Goal: Information Seeking & Learning: Learn about a topic

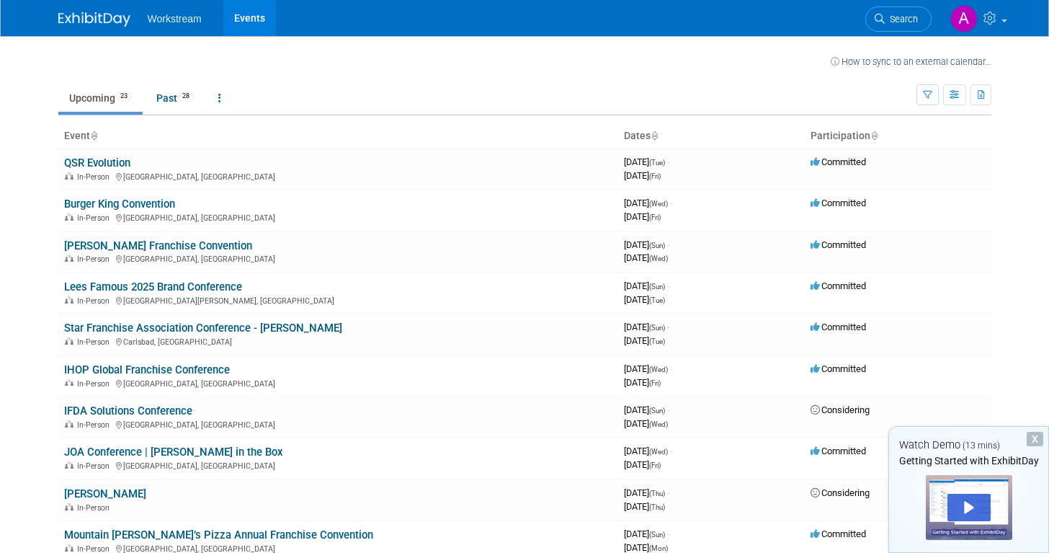
click at [77, 20] on img at bounding box center [94, 19] width 72 height 14
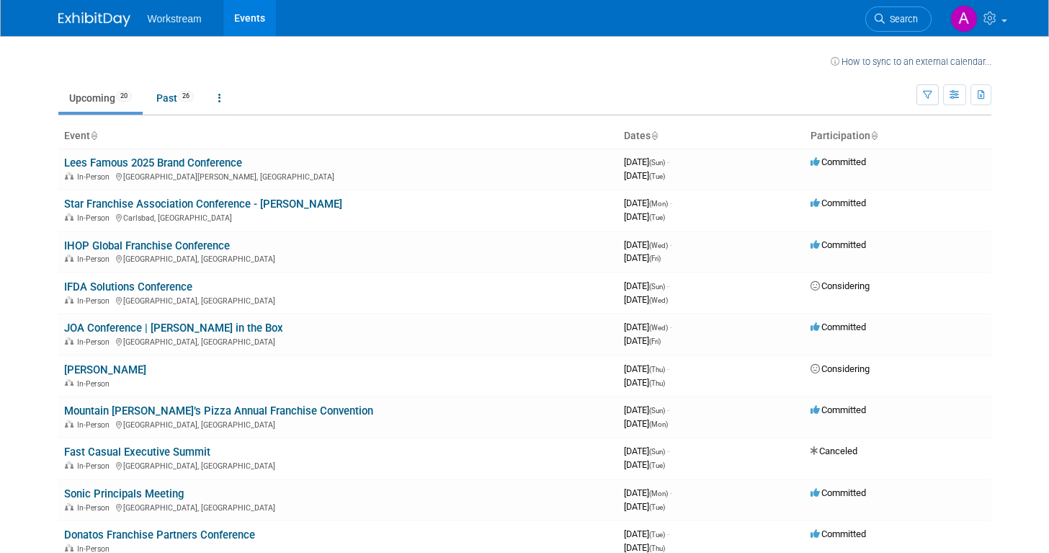
click at [184, 29] on ul "Workstream Events" at bounding box center [212, 18] width 129 height 36
click at [191, 21] on span "Workstream" at bounding box center [175, 19] width 54 height 12
click at [172, 95] on link "Past 26" at bounding box center [175, 97] width 59 height 27
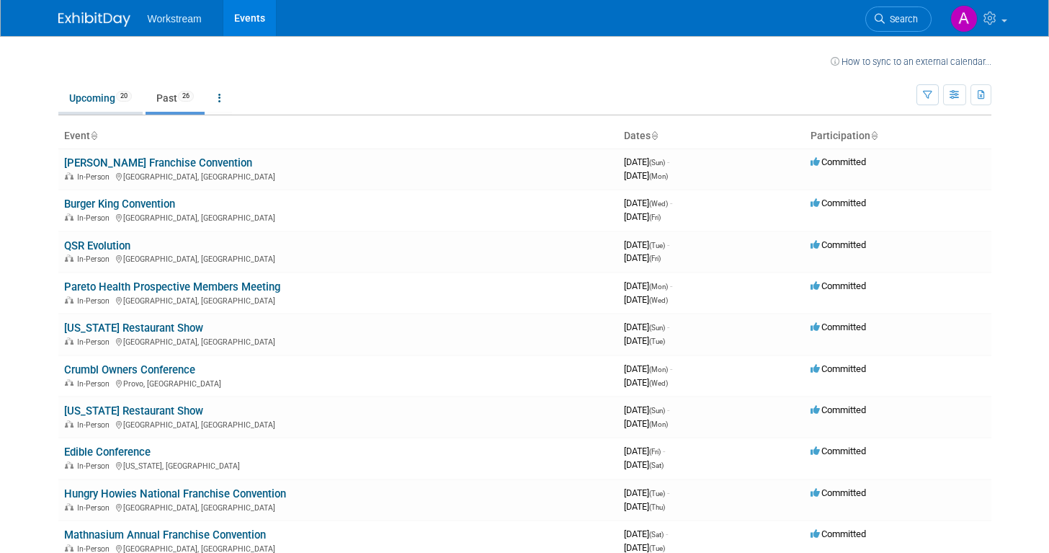
click at [121, 107] on link "Upcoming 20" at bounding box center [100, 97] width 84 height 27
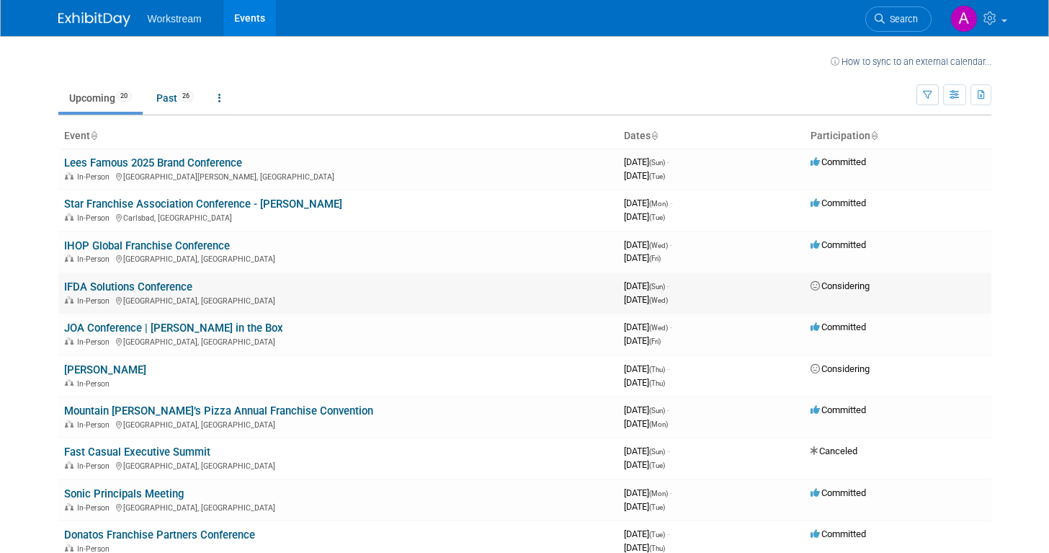
click at [844, 289] on span "Considering" at bounding box center [839, 285] width 59 height 11
drag, startPoint x: 182, startPoint y: 346, endPoint x: 168, endPoint y: 345, distance: 14.4
click at [168, 345] on div "In-Person New Orleans, LA" at bounding box center [338, 341] width 548 height 12
copy div "LA"
click at [955, 96] on icon "button" at bounding box center [955, 95] width 11 height 9
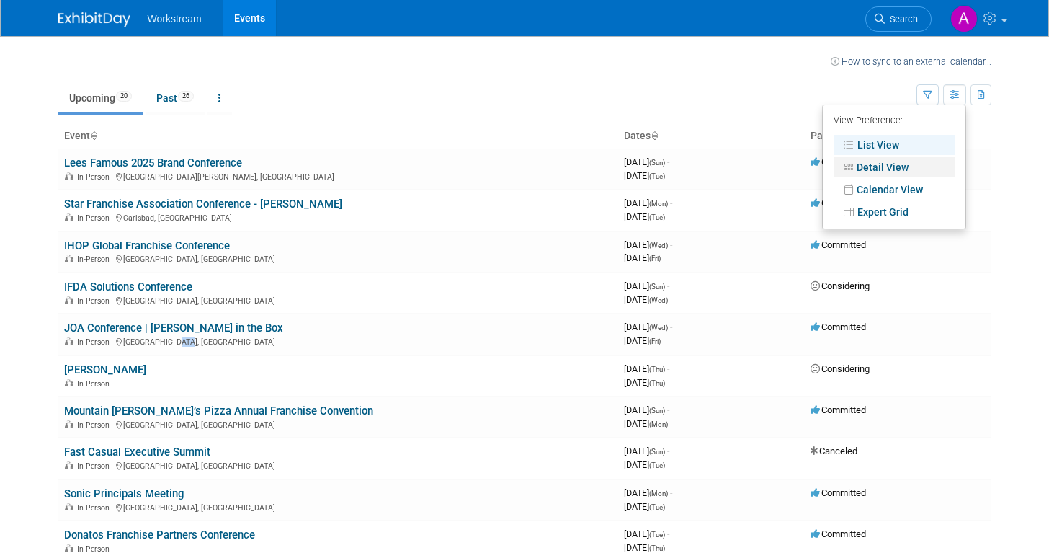
click at [922, 165] on link "Detail View" at bounding box center [894, 167] width 121 height 20
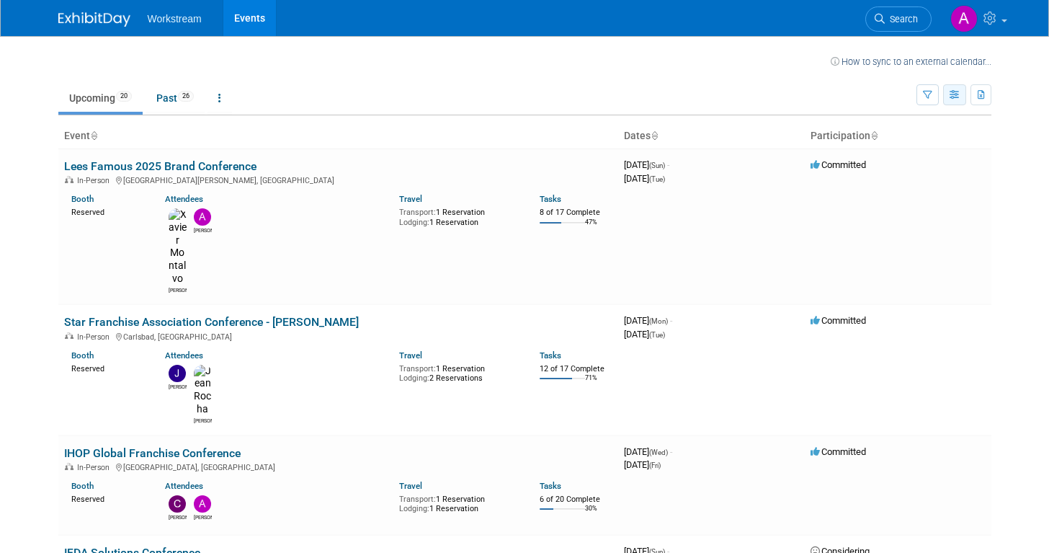
click at [952, 94] on icon "button" at bounding box center [955, 95] width 11 height 9
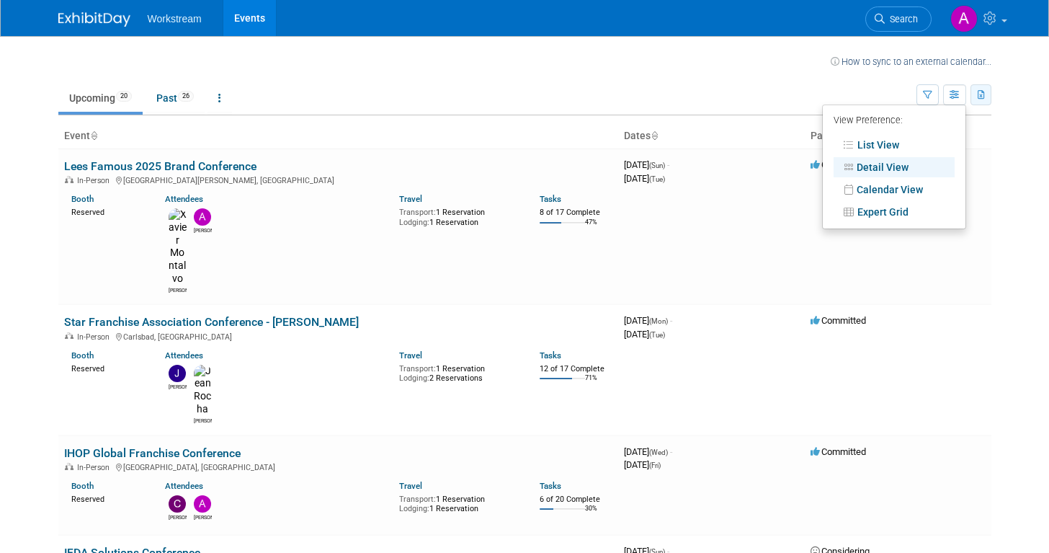
click at [980, 97] on icon "button" at bounding box center [982, 95] width 8 height 9
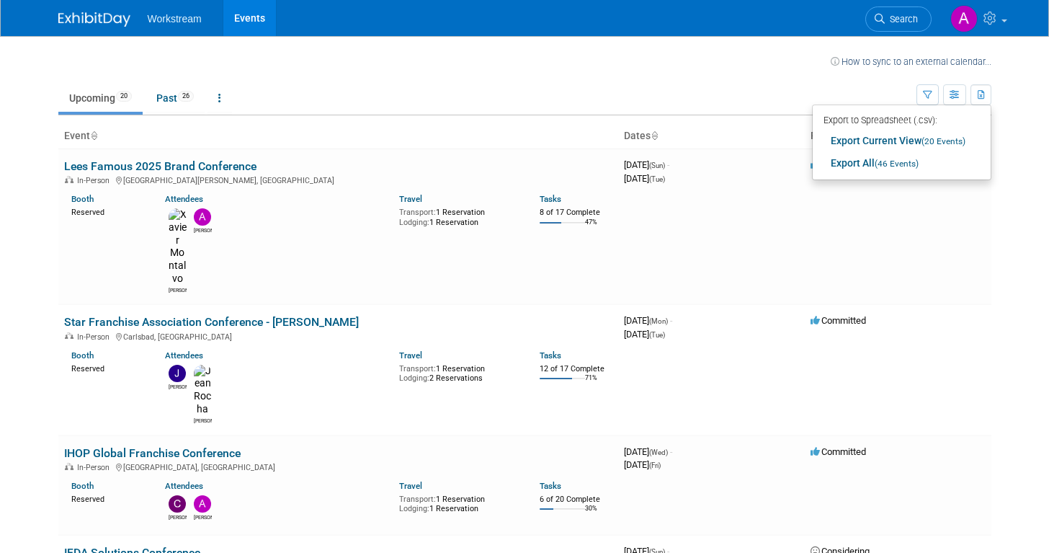
click at [882, 90] on ul "Upcoming 20 Past 26 All Events 46 Past and Upcoming Grouped Annually Events gro…" at bounding box center [487, 99] width 858 height 32
